Goal: Information Seeking & Learning: Learn about a topic

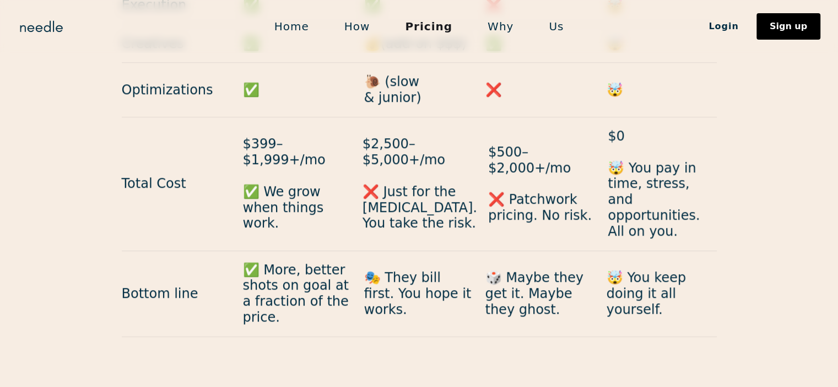
scroll to position [1244, 0]
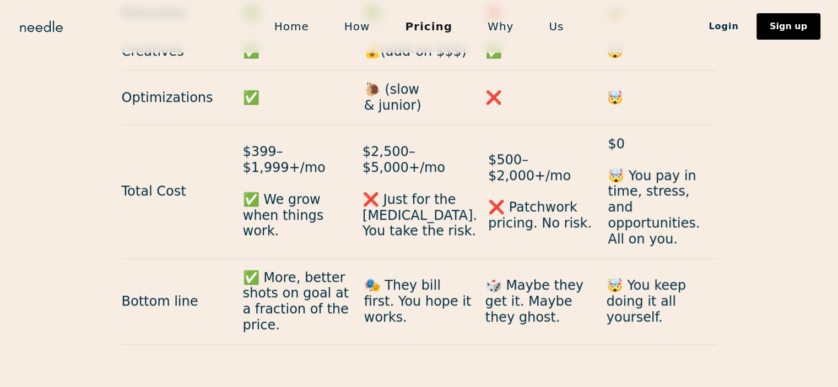
click at [505, 25] on link "Why" at bounding box center [500, 26] width 61 height 23
